Goal: Task Accomplishment & Management: Use online tool/utility

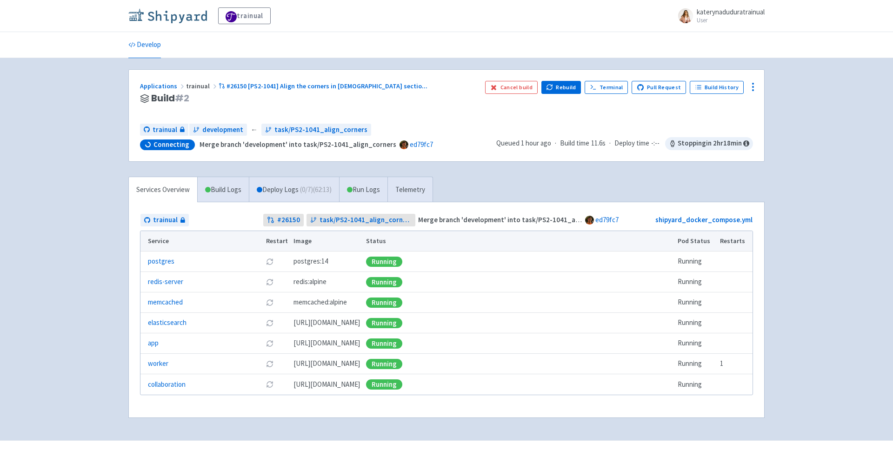
click at [164, 13] on img at bounding box center [167, 15] width 79 height 15
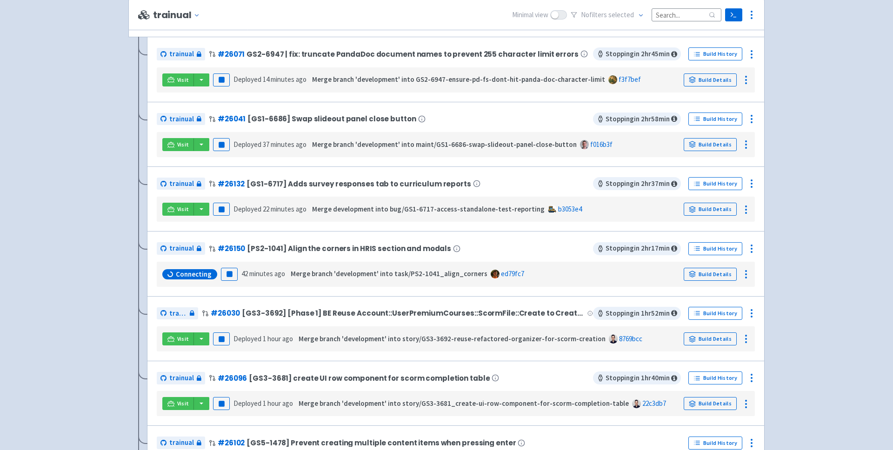
scroll to position [218, 0]
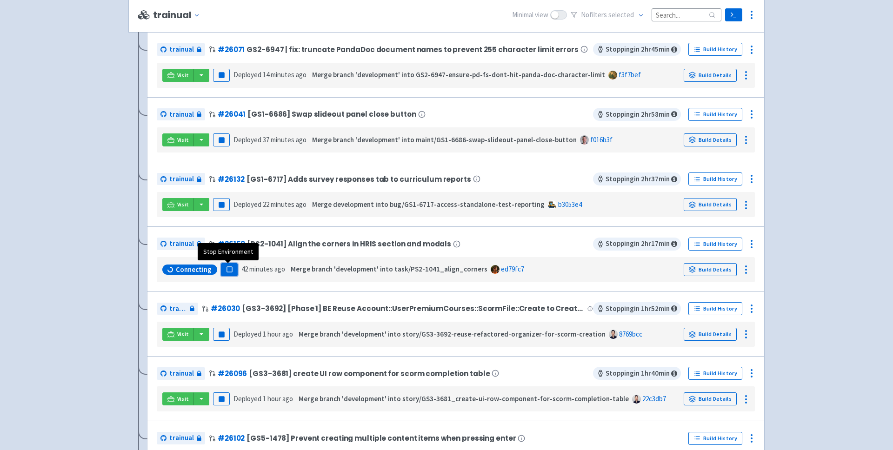
click at [229, 271] on rect "button" at bounding box center [229, 269] width 5 height 5
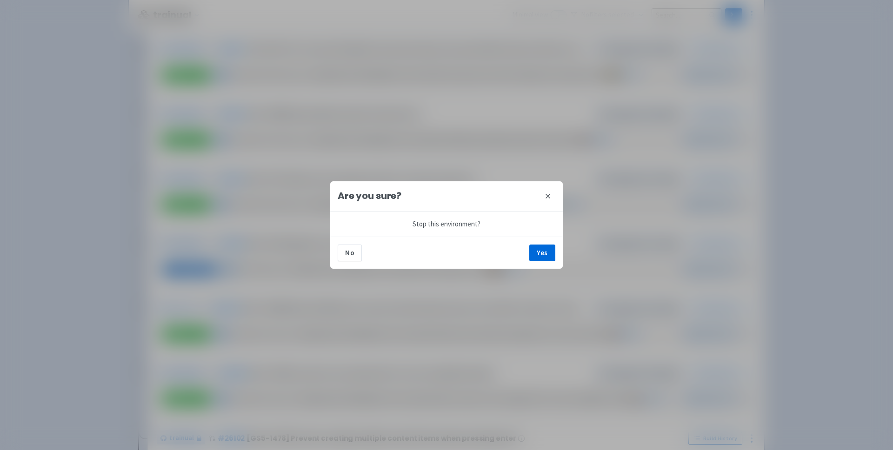
click at [547, 197] on icon at bounding box center [548, 196] width 4 height 4
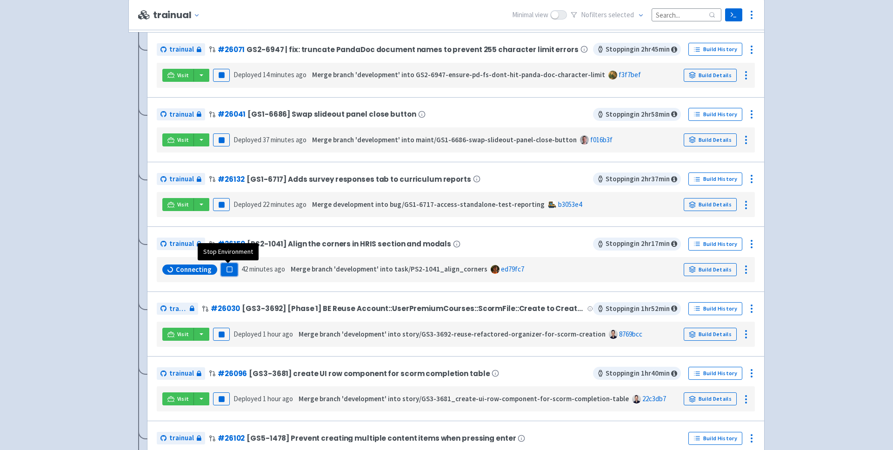
click at [227, 274] on button "Pause" at bounding box center [229, 269] width 17 height 13
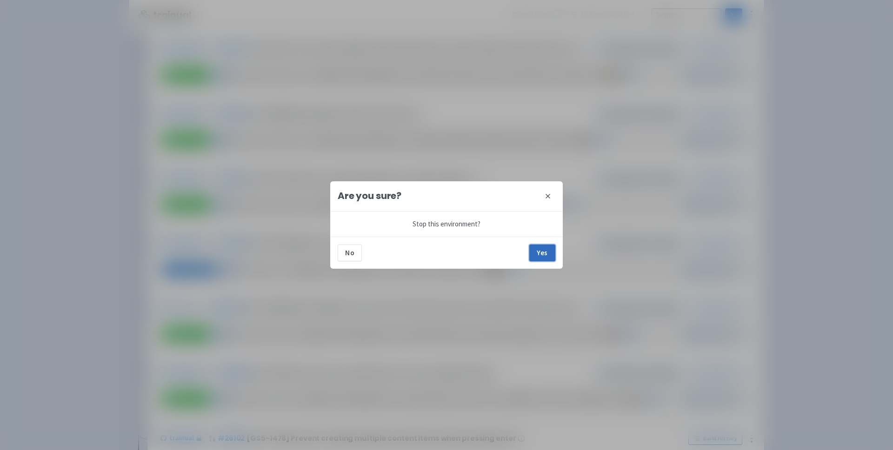
click at [541, 251] on button "Yes" at bounding box center [542, 253] width 26 height 17
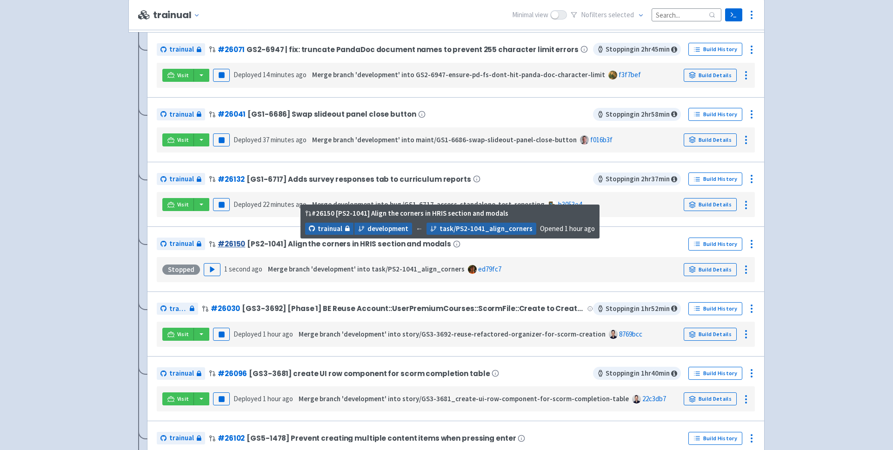
click at [228, 246] on link "# 26150" at bounding box center [231, 244] width 27 height 10
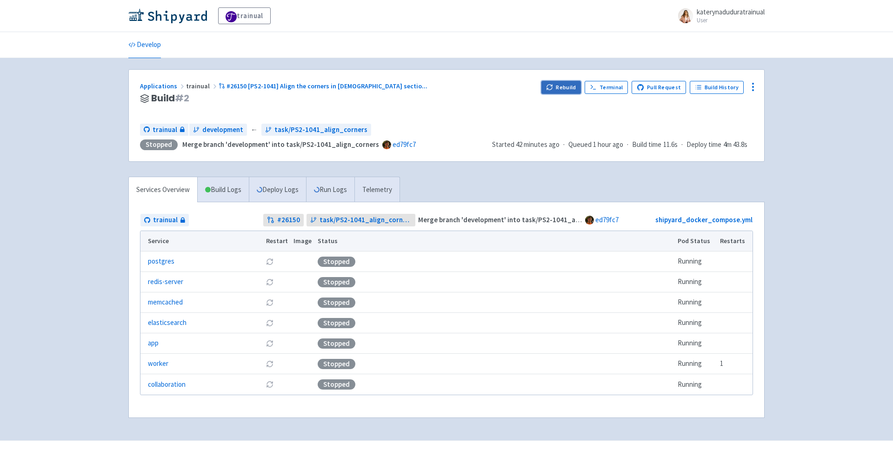
click at [579, 83] on button "Rebuild" at bounding box center [561, 87] width 40 height 13
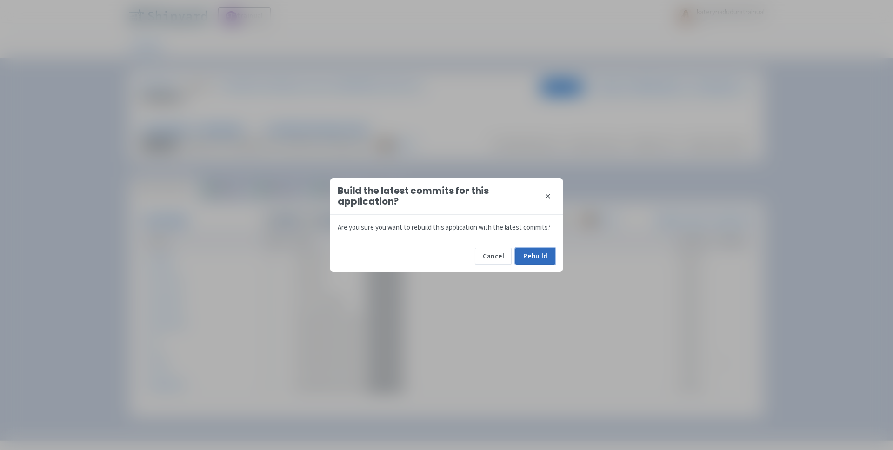
click at [533, 256] on button "Rebuild" at bounding box center [535, 256] width 40 height 17
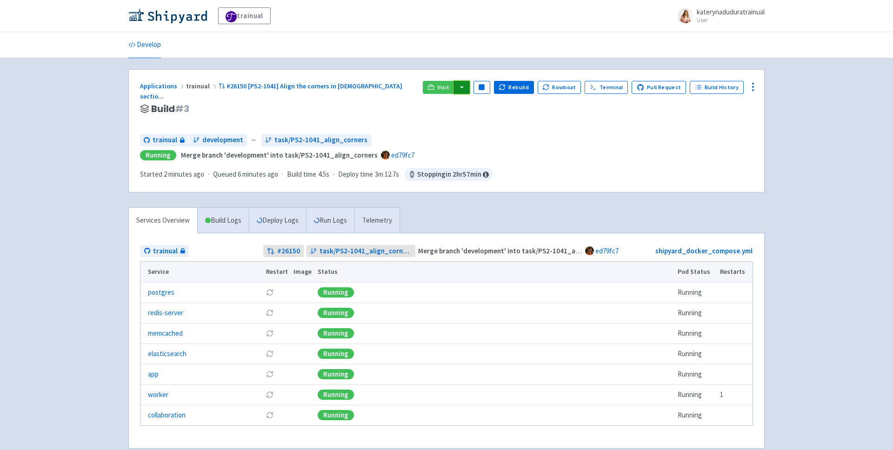
click at [468, 93] on button "button" at bounding box center [462, 87] width 16 height 13
click at [503, 109] on link "trainual (admin)" at bounding box center [497, 106] width 87 height 14
